Goal: Check status: Check status

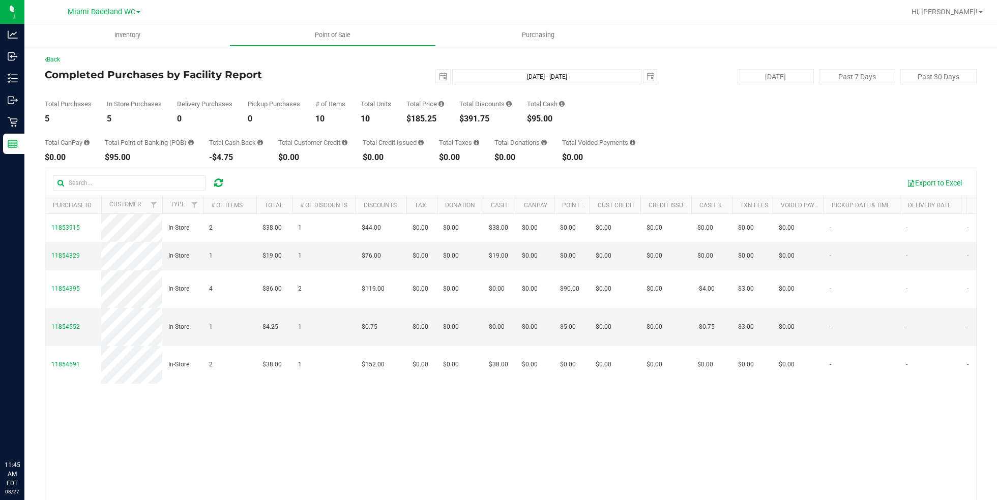
click at [0, 0] on p "Retail" at bounding box center [0, 0] width 0 height 0
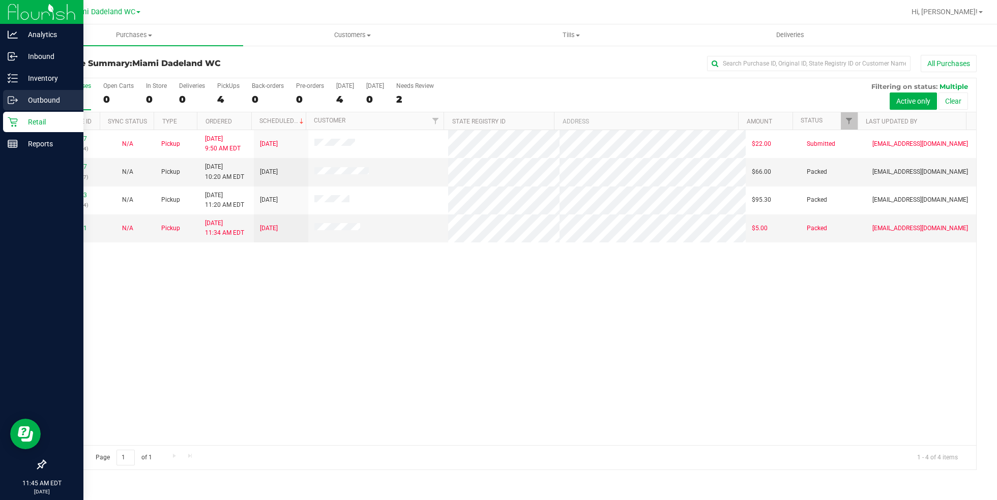
click at [57, 103] on p "Outbound" at bounding box center [48, 100] width 61 height 12
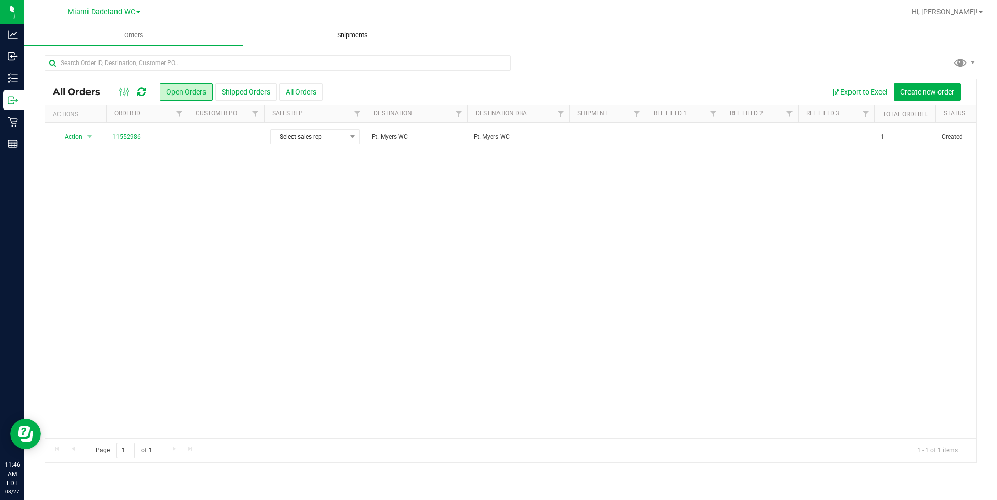
click at [389, 28] on uib-tab-heading "Shipments" at bounding box center [353, 35] width 218 height 20
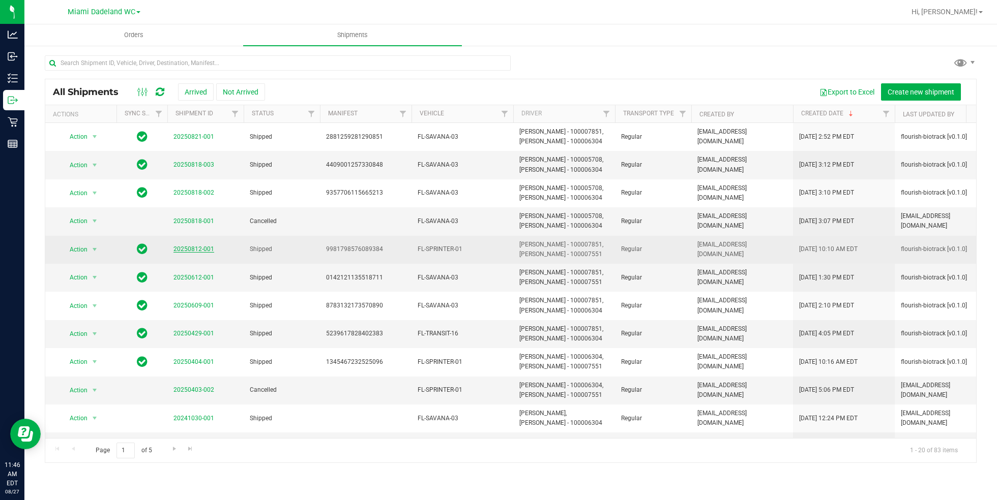
click at [200, 247] on link "20250812-001" at bounding box center [193, 249] width 41 height 7
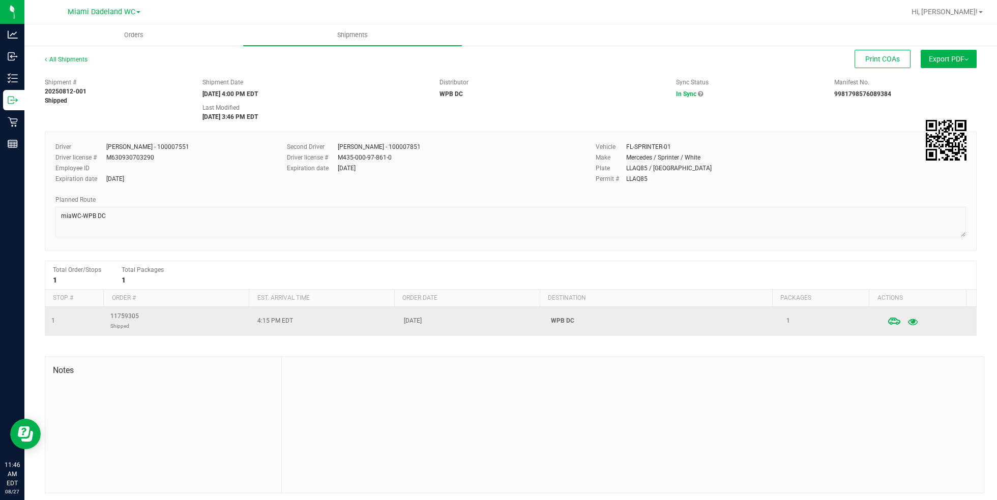
click at [908, 319] on icon "button" at bounding box center [913, 321] width 10 height 7
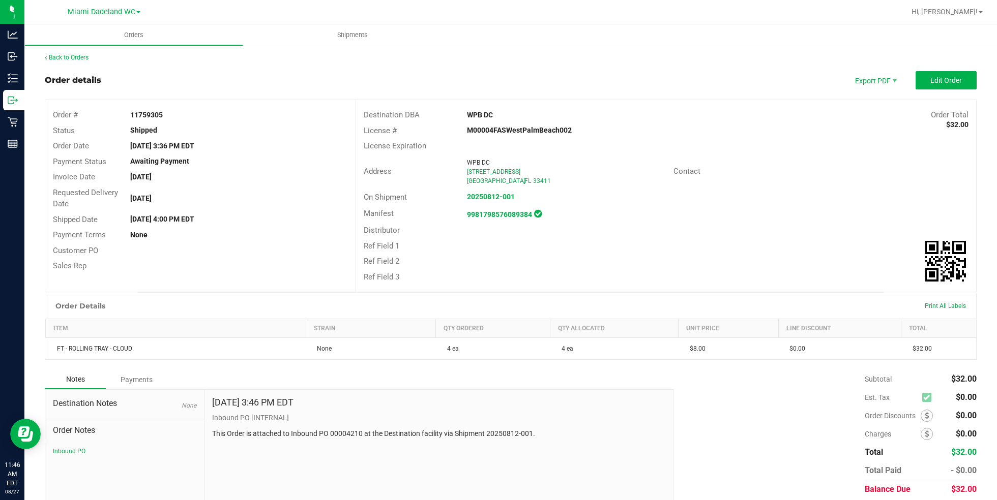
scroll to position [38, 0]
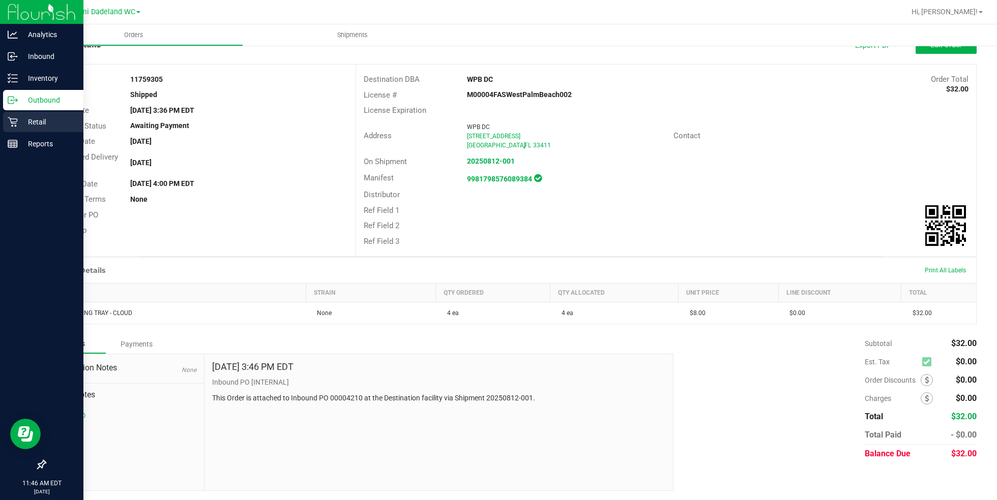
click at [34, 121] on p "Retail" at bounding box center [48, 122] width 61 height 12
